Goal: Transaction & Acquisition: Purchase product/service

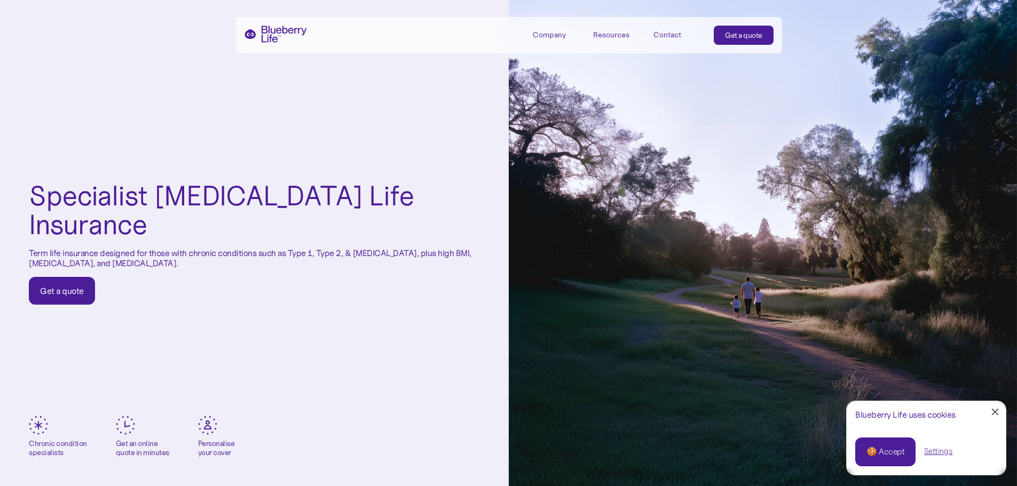
drag, startPoint x: 999, startPoint y: 0, endPoint x: 366, endPoint y: 382, distance: 739.9
click at [366, 382] on div "Specialist [MEDICAL_DATA] Life Insurance Term life insurance designed for those…" at bounding box center [254, 243] width 509 height 486
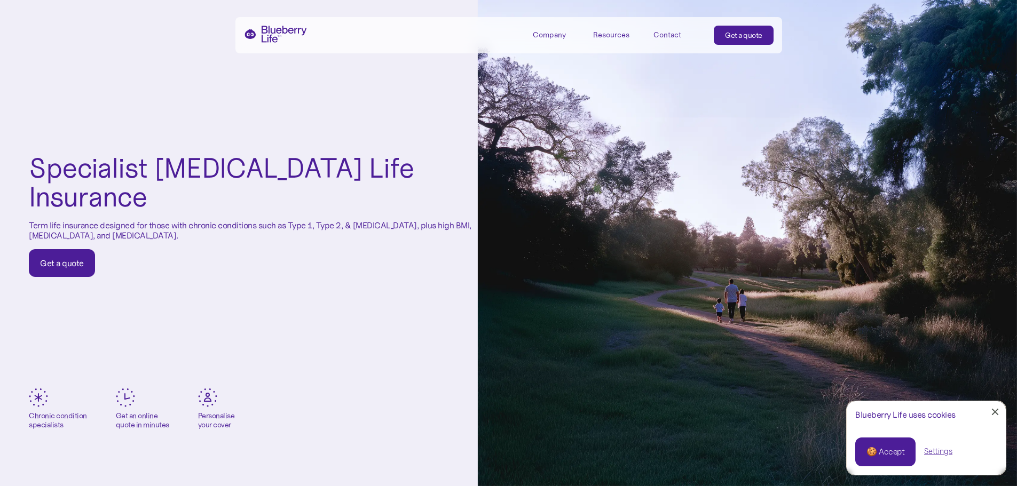
scroll to position [53, 0]
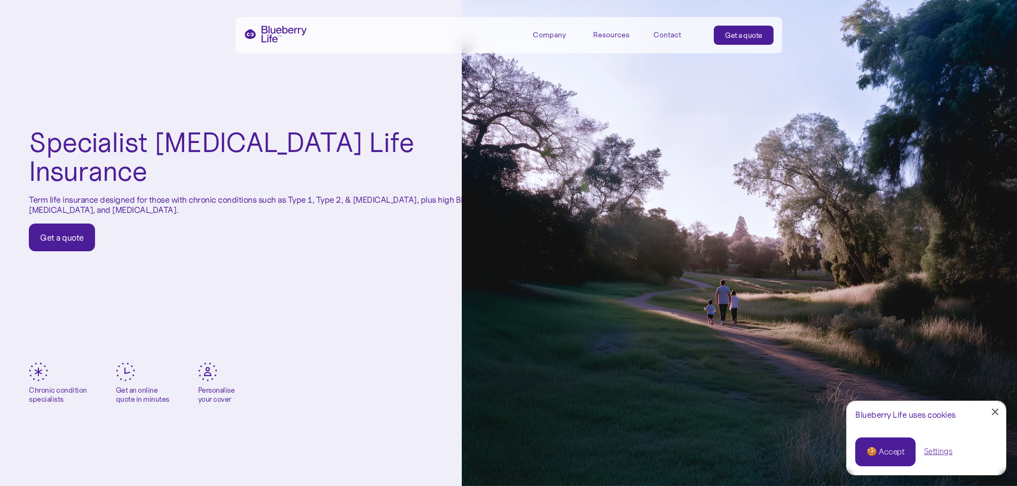
click at [814, 413] on div at bounding box center [995, 412] width 7 height 7
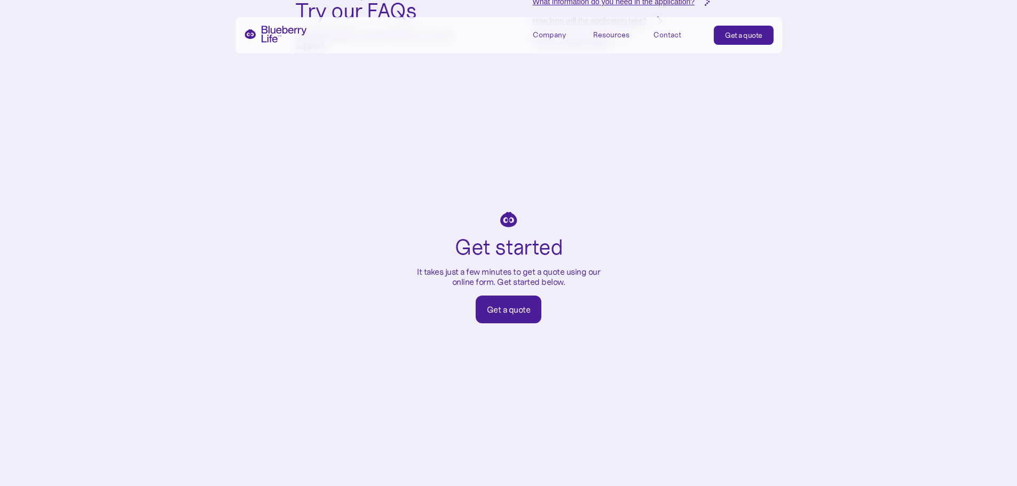
scroll to position [4377, 0]
drag, startPoint x: 506, startPoint y: 307, endPoint x: 661, endPoint y: 327, distance: 156.0
click at [506, 307] on div "Get a quote" at bounding box center [509, 310] width 44 height 11
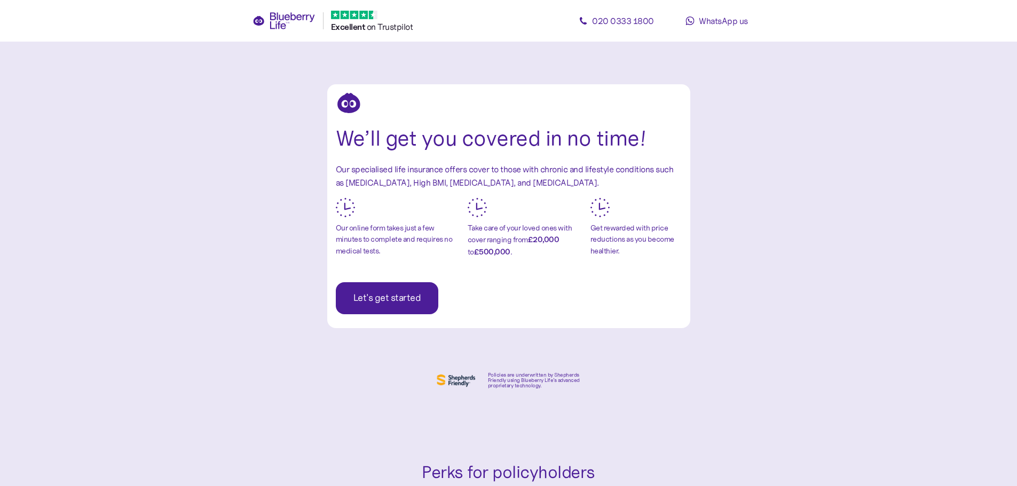
click at [401, 296] on span "Let's get started" at bounding box center [387, 298] width 68 height 31
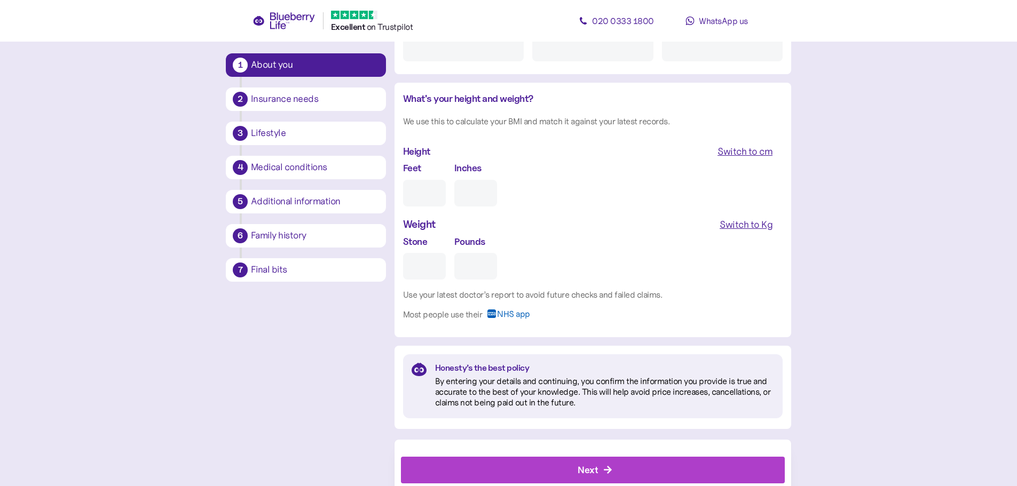
scroll to position [890, 0]
